Goal: Check status: Check status

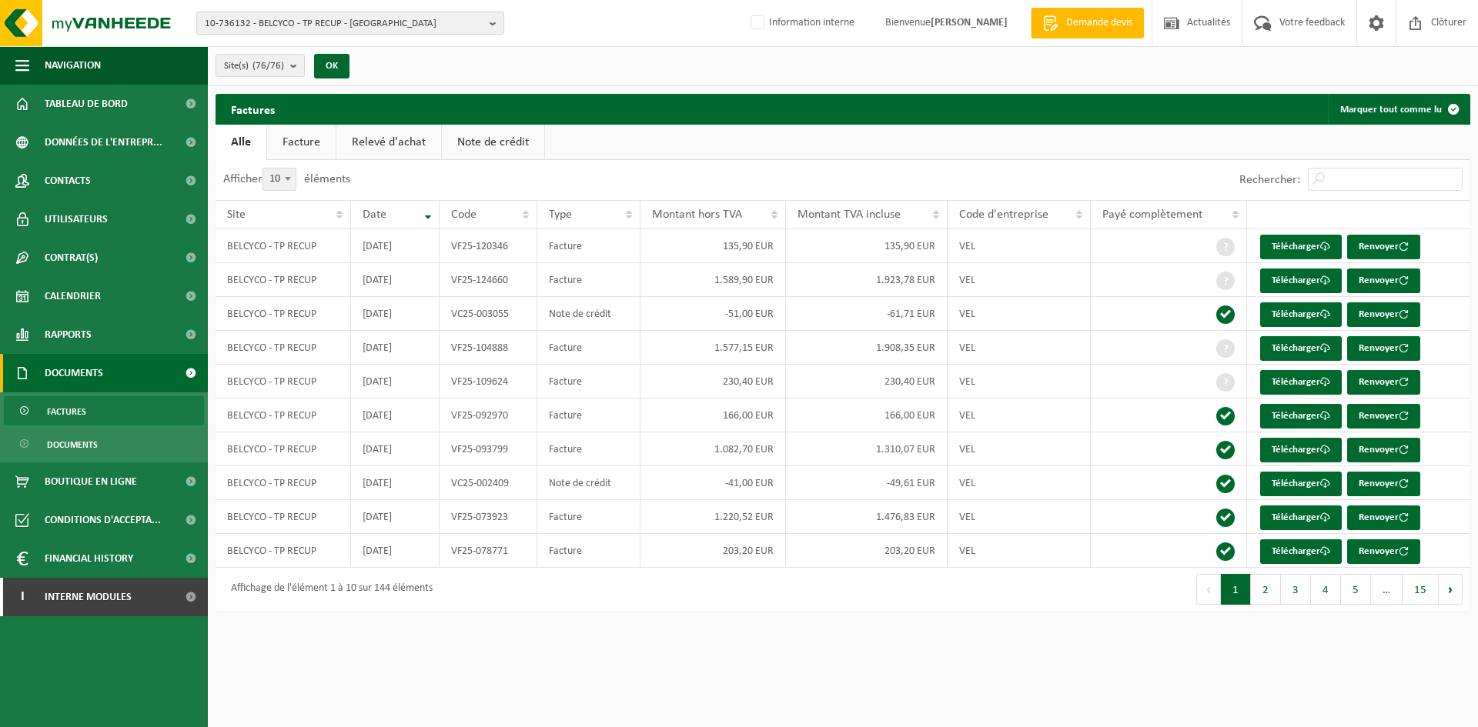
click at [368, 19] on span "10-736132 - BELCYCO - TP RECUP - WELKENRAEDT" at bounding box center [344, 23] width 279 height 23
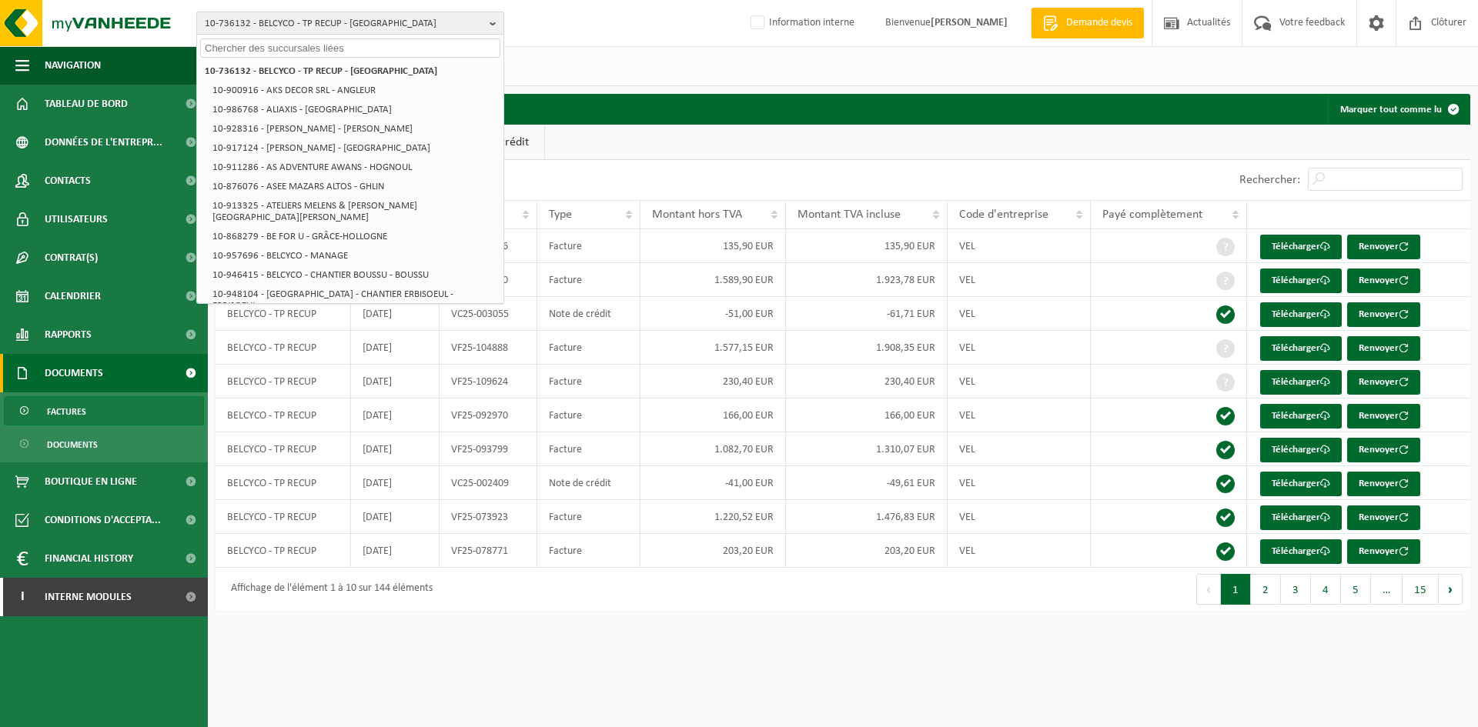
type input "b"
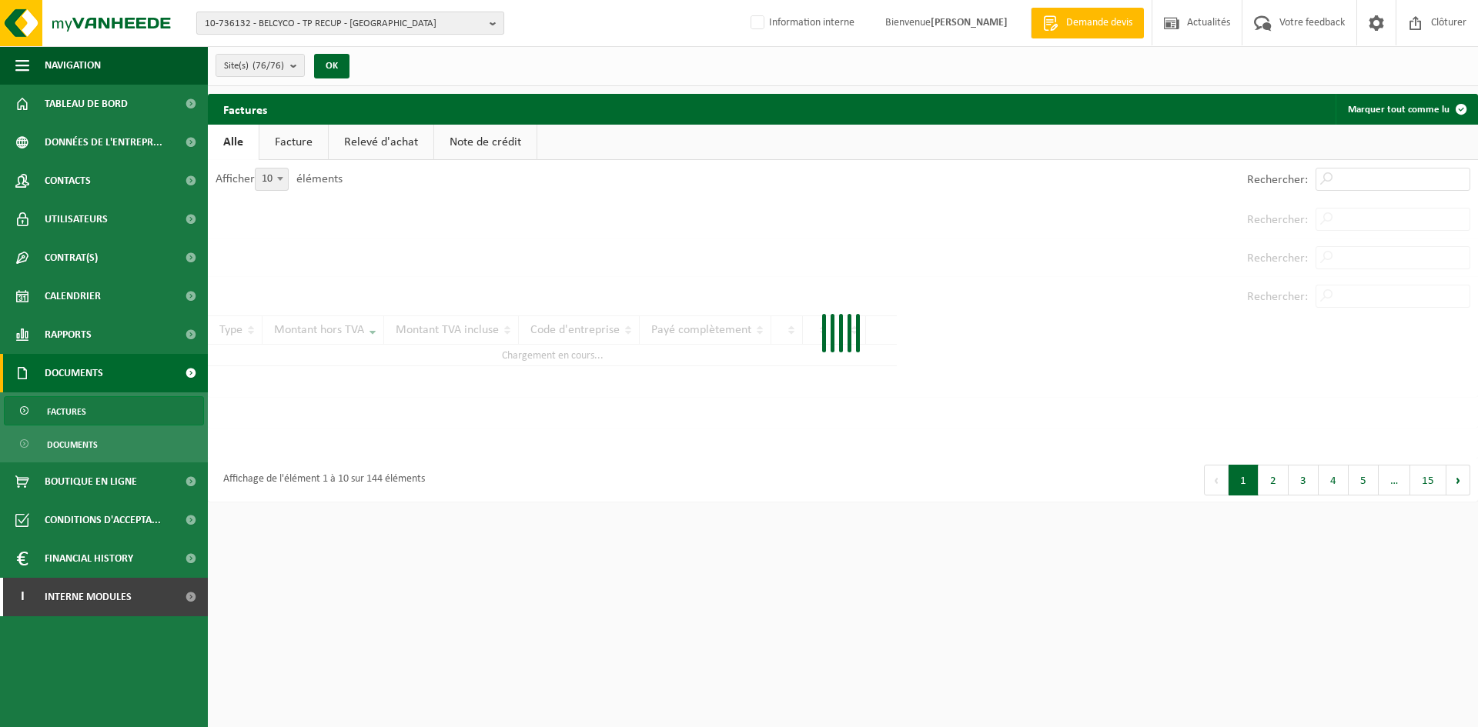
click at [371, 22] on span "10-736132 - BELCYCO - TP RECUP - WELKENRAEDT" at bounding box center [344, 23] width 279 height 23
click at [394, 18] on span "10-736132 - BELCYCO - TP RECUP - WELKENRAEDT" at bounding box center [344, 23] width 279 height 23
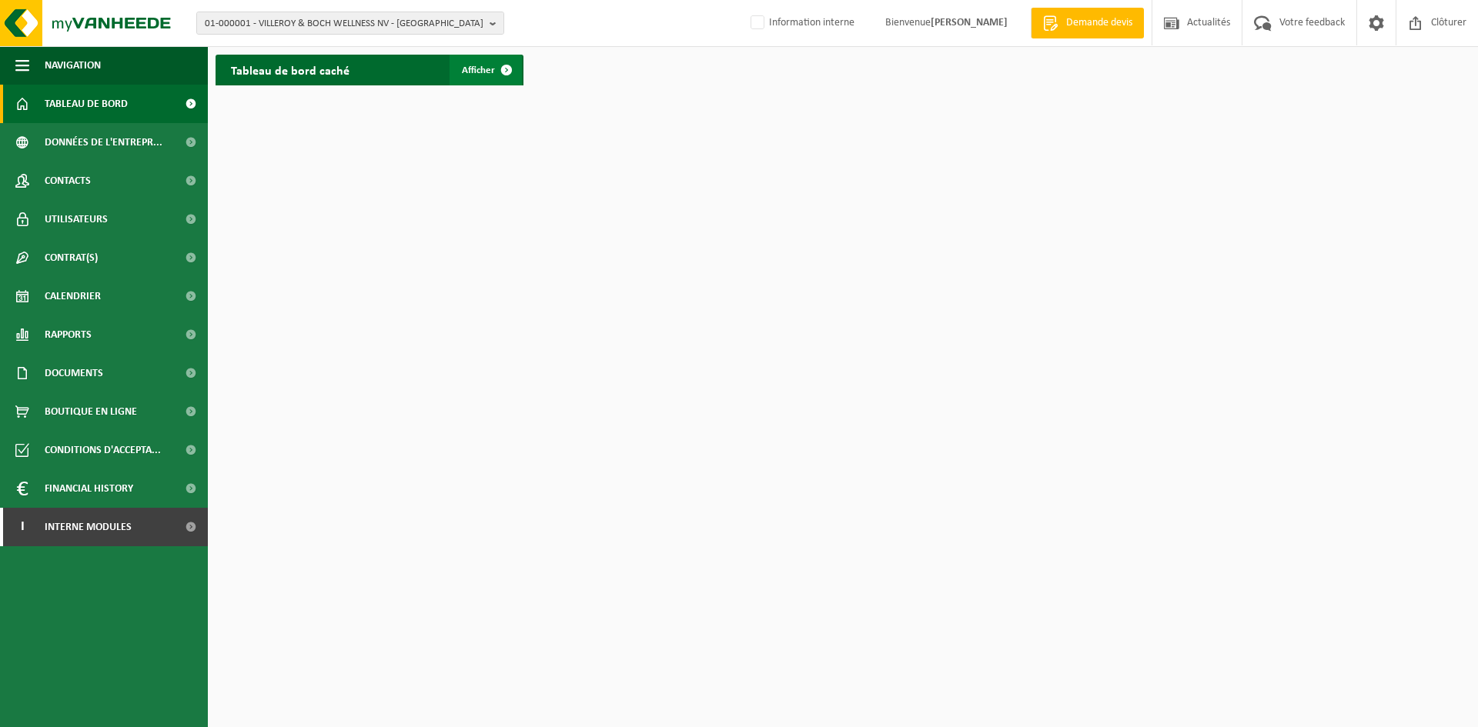
click at [483, 72] on span "Afficher" at bounding box center [478, 70] width 33 height 10
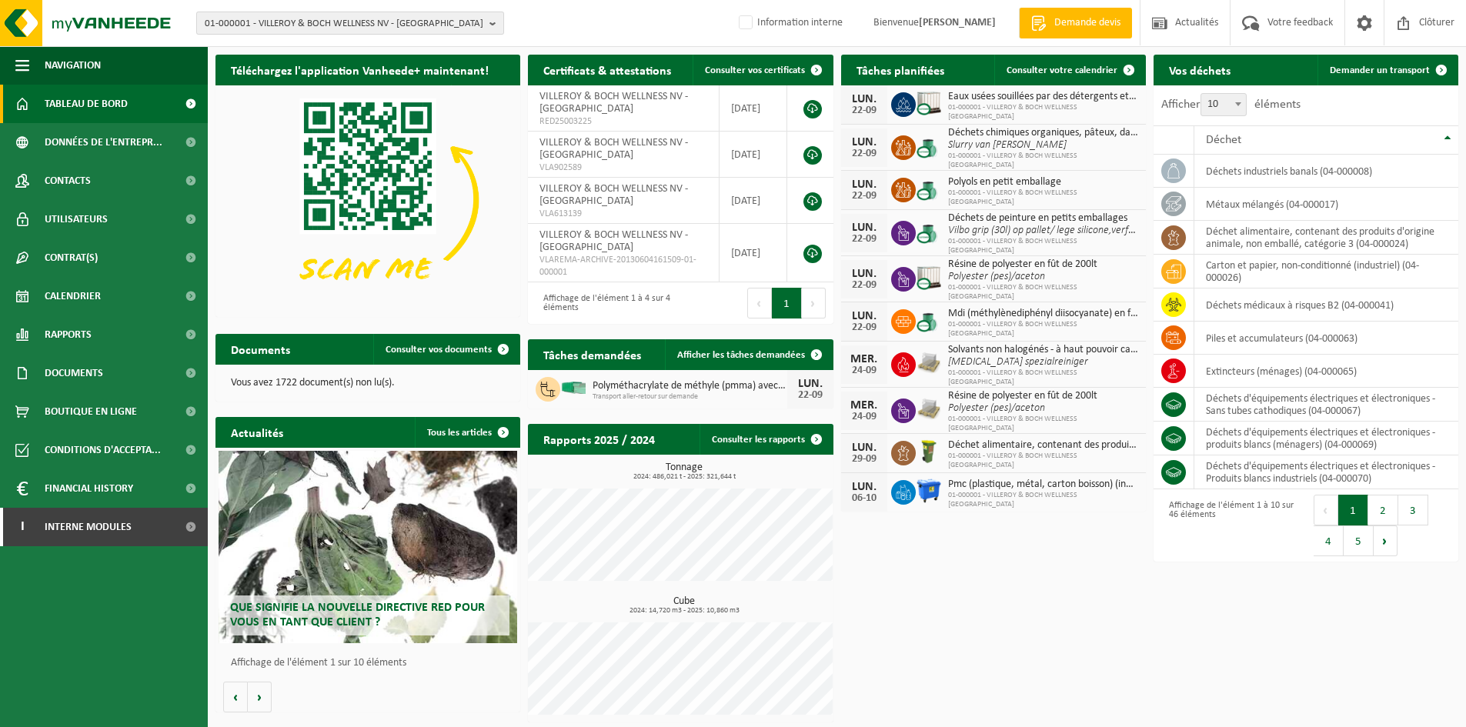
click at [333, 22] on span "01-000001 - VILLEROY & BOCH WELLNESS NV - [GEOGRAPHIC_DATA]" at bounding box center [344, 23] width 279 height 23
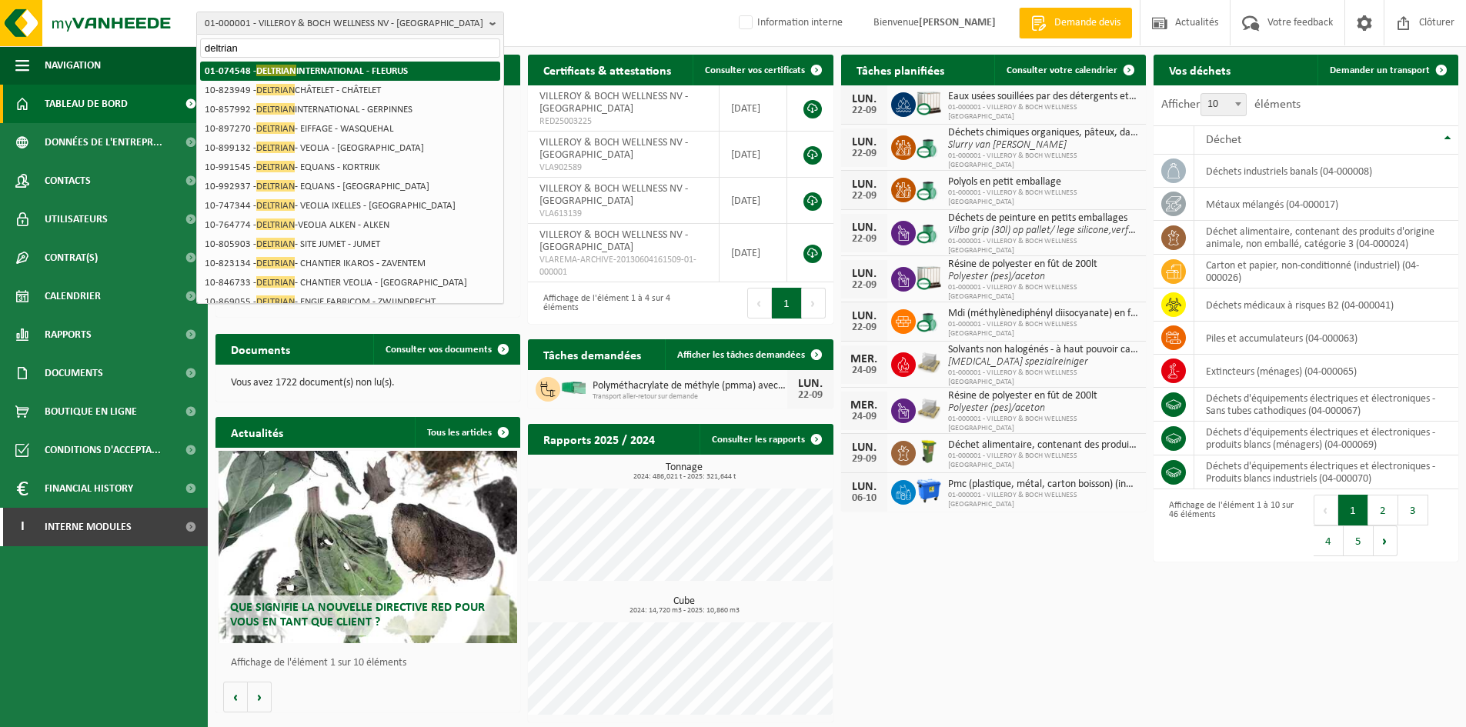
type input "deltrian"
click at [353, 71] on strong "01-074548 - DELTRIAN INTERNATIONAL - FLEURUS" at bounding box center [306, 71] width 203 height 12
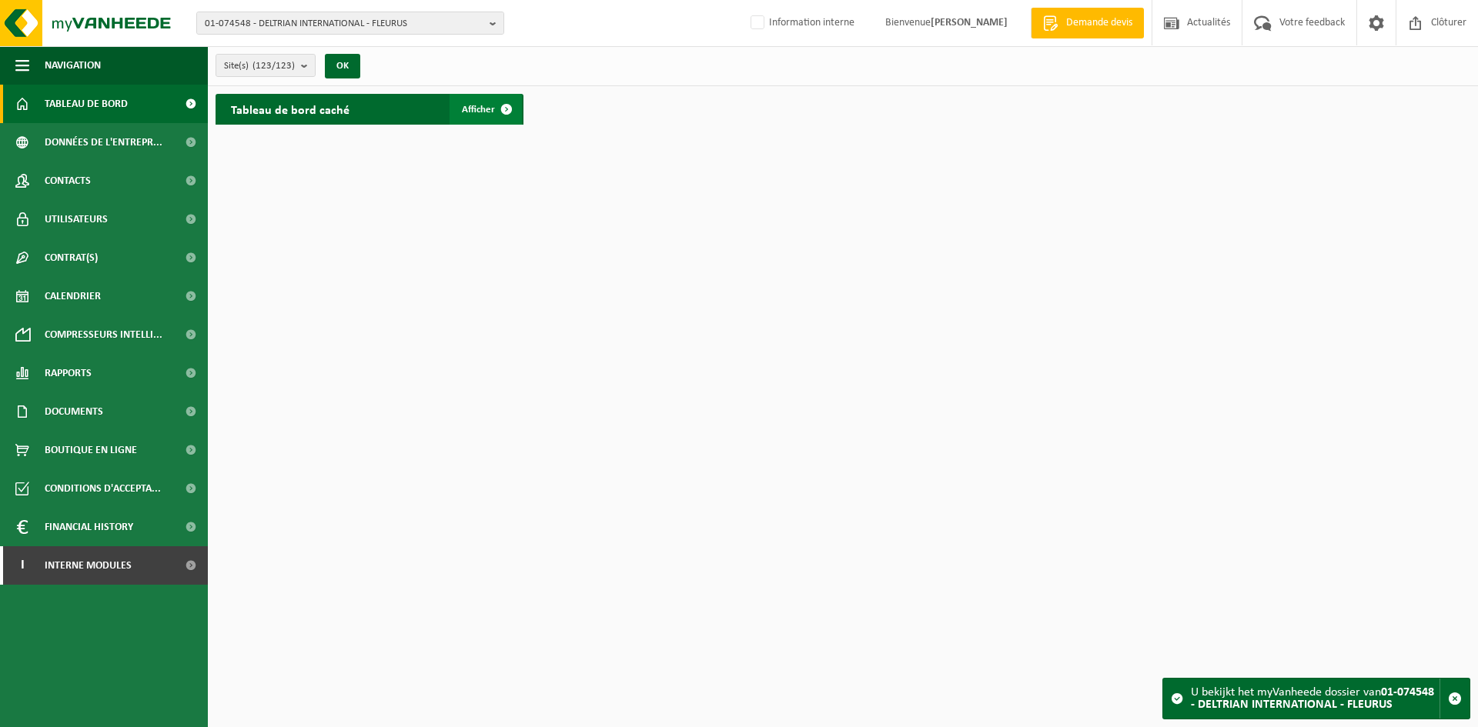
click at [483, 113] on span "Afficher" at bounding box center [478, 110] width 33 height 10
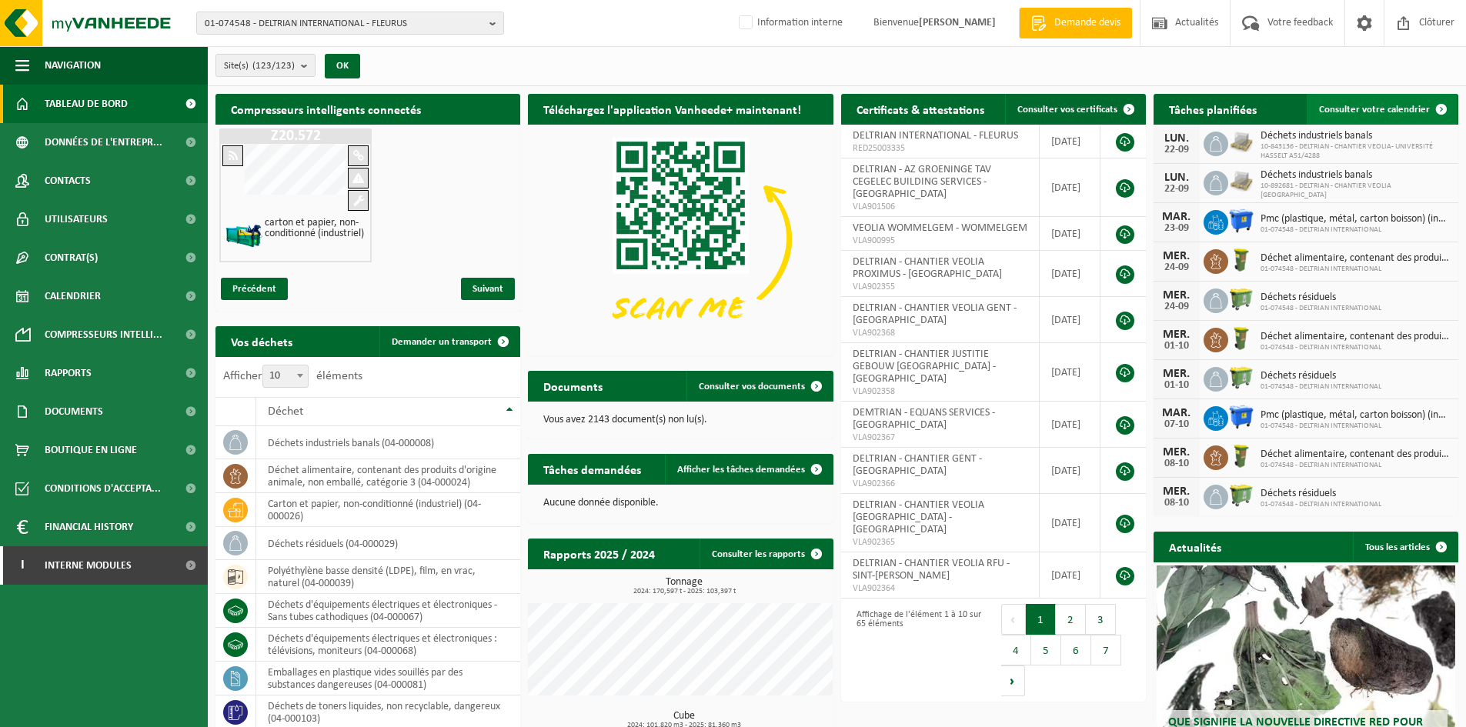
click at [1348, 111] on span "Consulter votre calendrier" at bounding box center [1374, 110] width 111 height 10
click at [1369, 112] on span "Consulter votre calendrier" at bounding box center [1374, 110] width 111 height 10
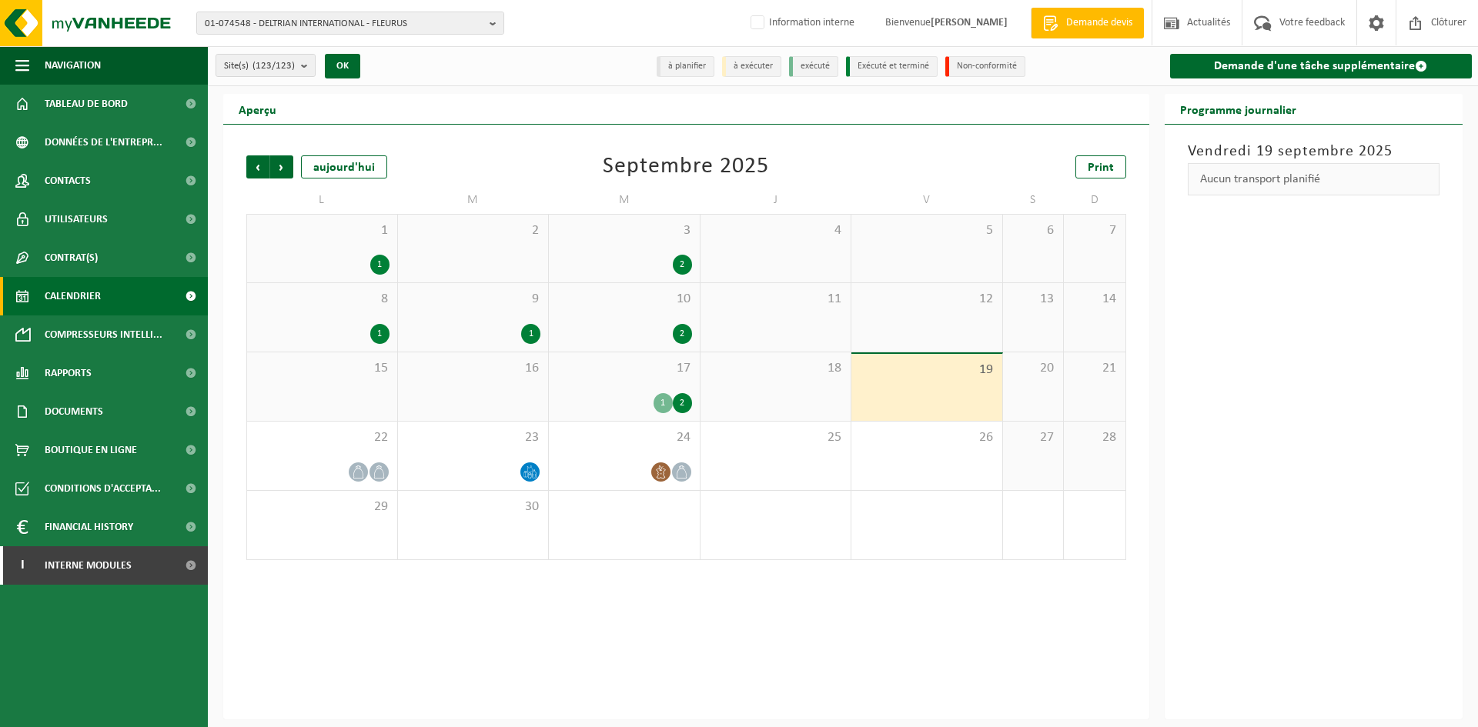
click at [497, 253] on div "2" at bounding box center [473, 249] width 151 height 68
